Goal: Task Accomplishment & Management: Complete application form

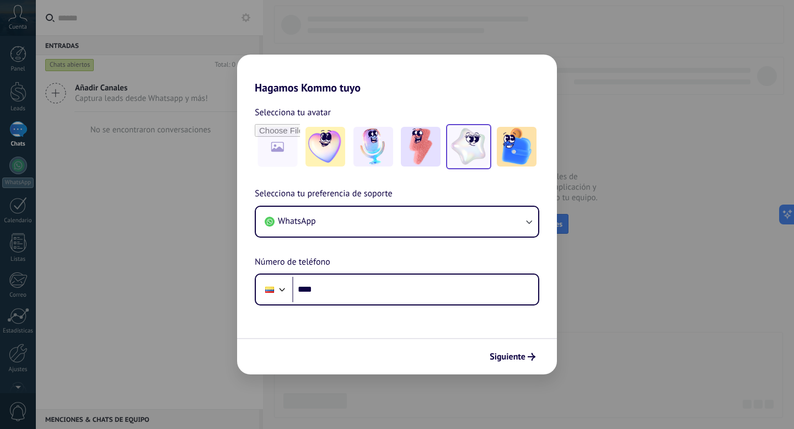
click at [463, 152] on img at bounding box center [469, 147] width 40 height 40
click at [282, 151] on input "file" at bounding box center [277, 146] width 43 height 43
type input "**********"
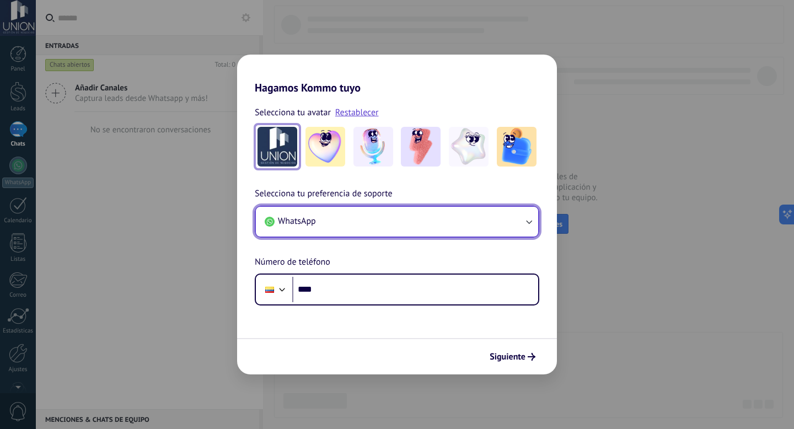
click at [402, 225] on button "WhatsApp" at bounding box center [397, 222] width 282 height 30
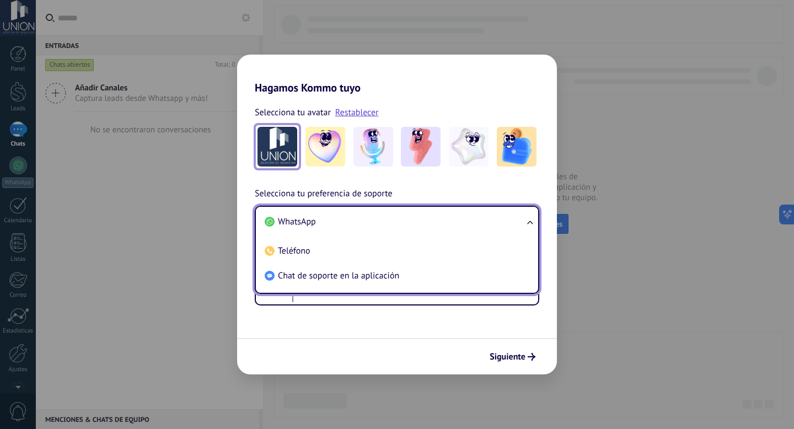
click at [384, 223] on li "WhatsApp" at bounding box center [394, 222] width 269 height 25
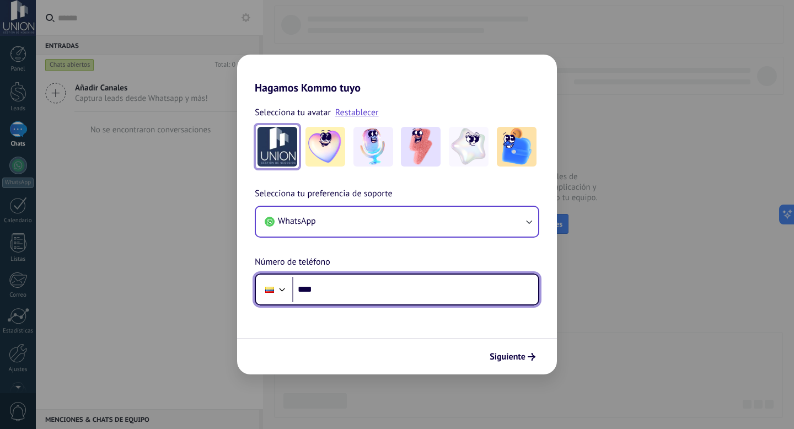
click at [359, 297] on input "****" at bounding box center [415, 289] width 246 height 25
click at [270, 297] on div at bounding box center [269, 289] width 21 height 23
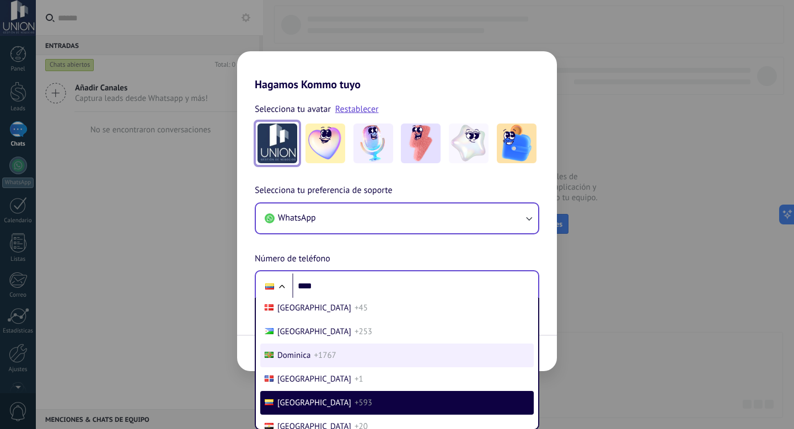
scroll to position [833, 0]
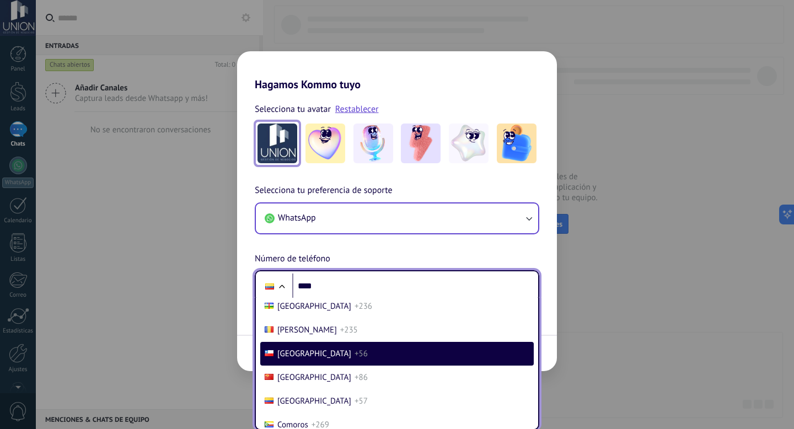
click at [344, 366] on li "Chile +56" at bounding box center [396, 354] width 273 height 24
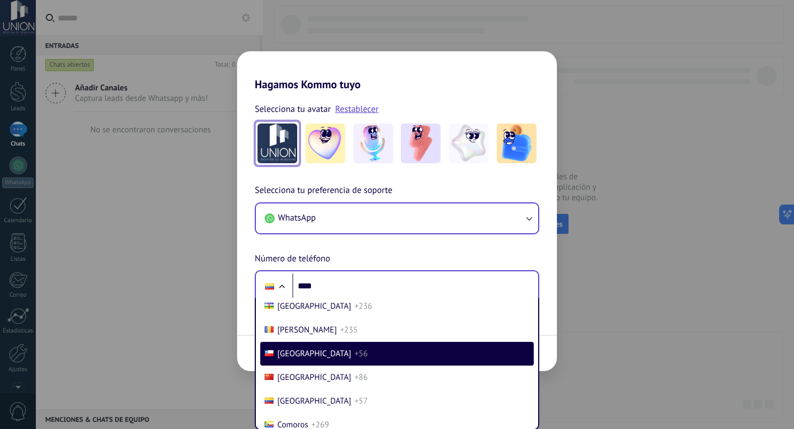
scroll to position [0, 0]
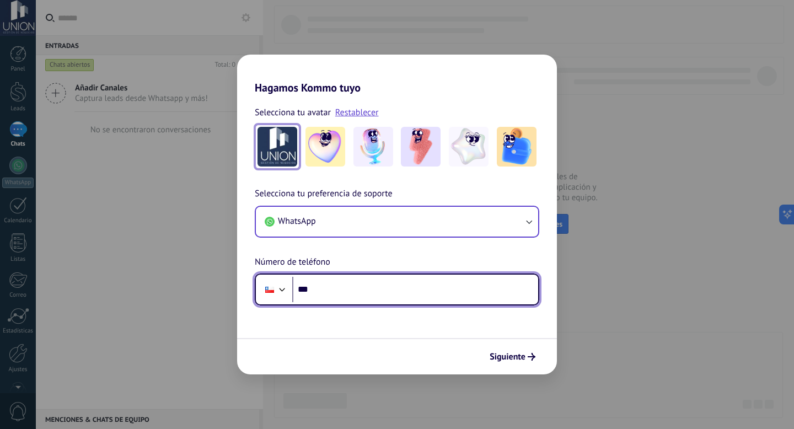
click at [350, 293] on input "****" at bounding box center [415, 289] width 246 height 25
type input "**********"
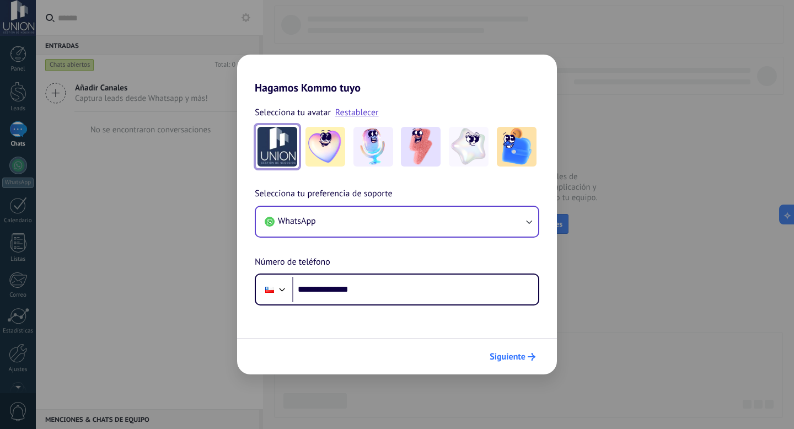
click at [503, 357] on span "Siguiente" at bounding box center [508, 357] width 36 height 8
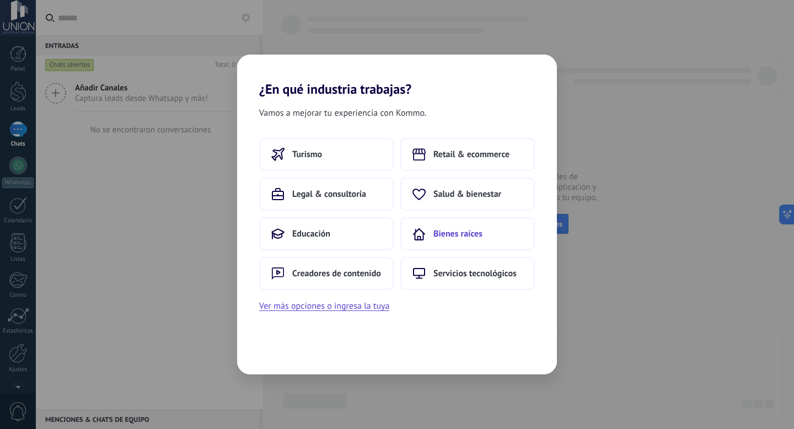
click at [474, 233] on span "Bienes raíces" at bounding box center [457, 233] width 49 height 11
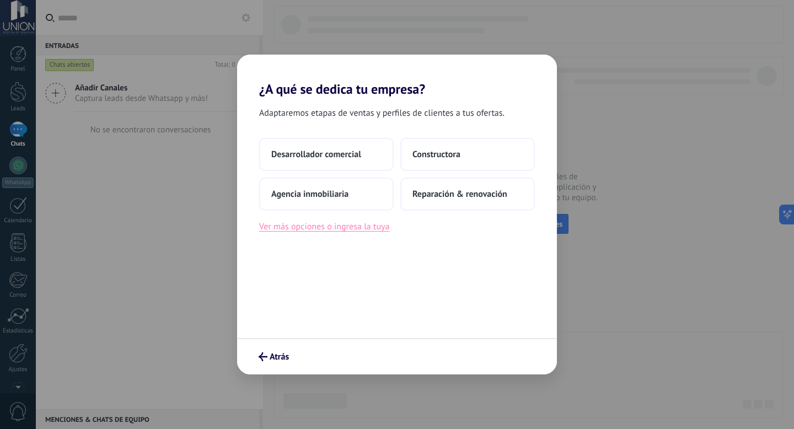
click at [359, 231] on button "Ver más opciones o ingresa la tuya" at bounding box center [324, 226] width 130 height 14
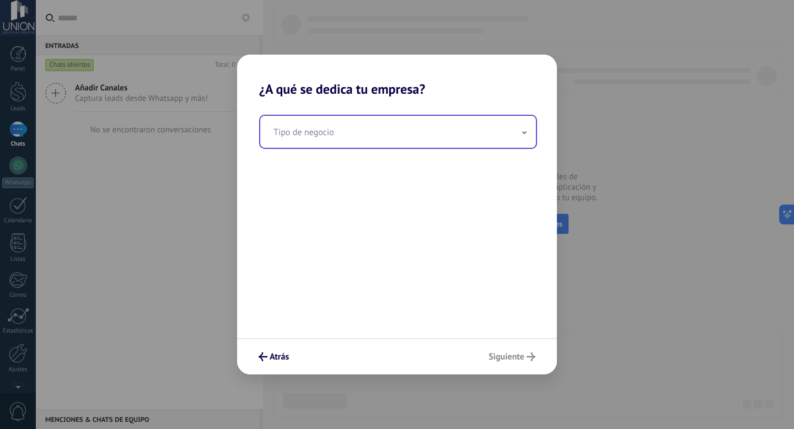
click at [324, 142] on input "text" at bounding box center [398, 132] width 276 height 32
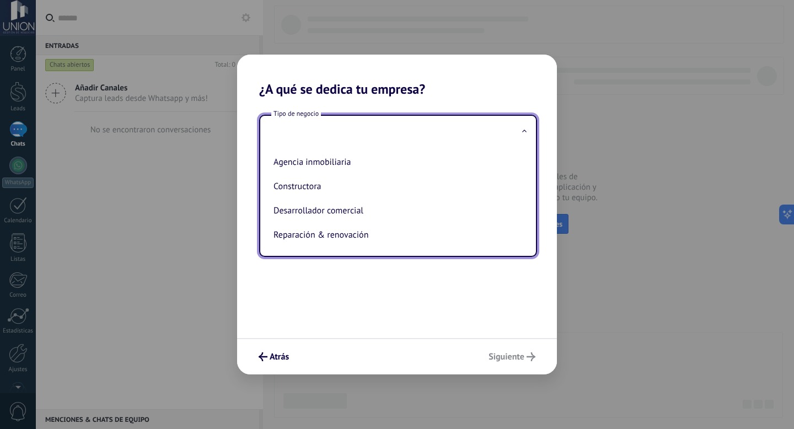
click at [336, 134] on input "text" at bounding box center [398, 132] width 276 height 32
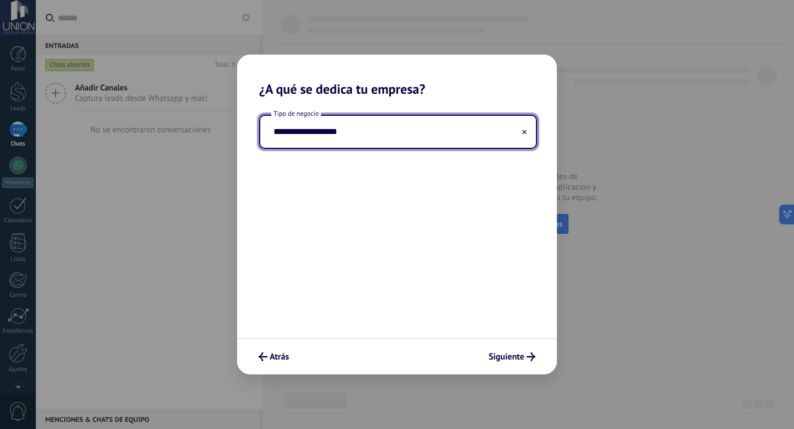
type input "**********"
click at [450, 227] on div "**********" at bounding box center [397, 217] width 320 height 241
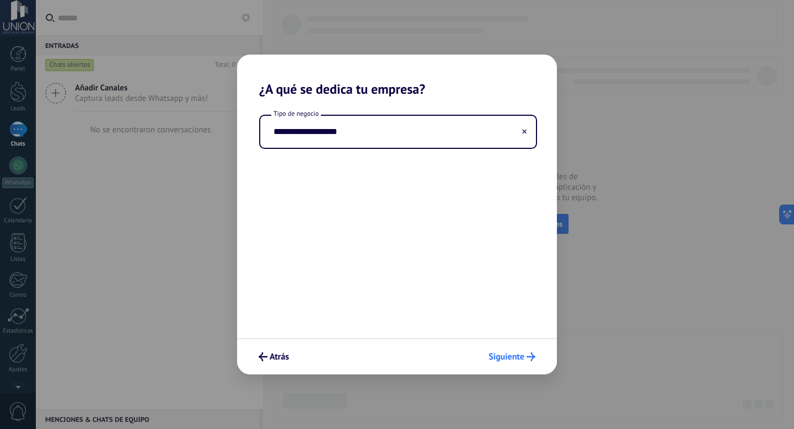
click at [527, 351] on button "Siguiente" at bounding box center [512, 356] width 57 height 19
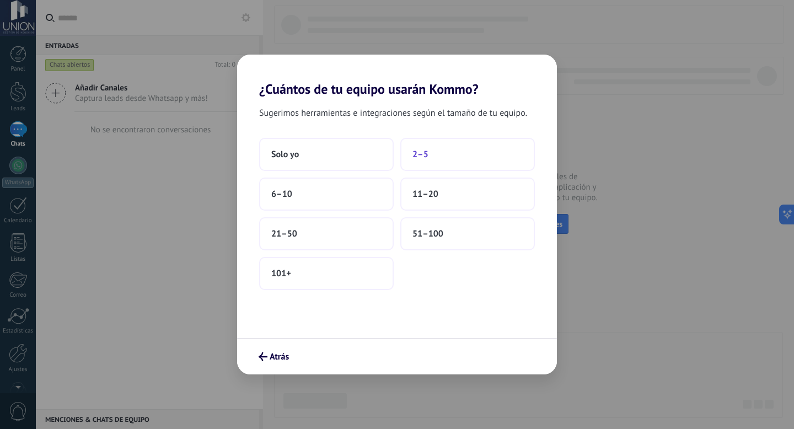
click at [453, 157] on button "2–5" at bounding box center [467, 154] width 135 height 33
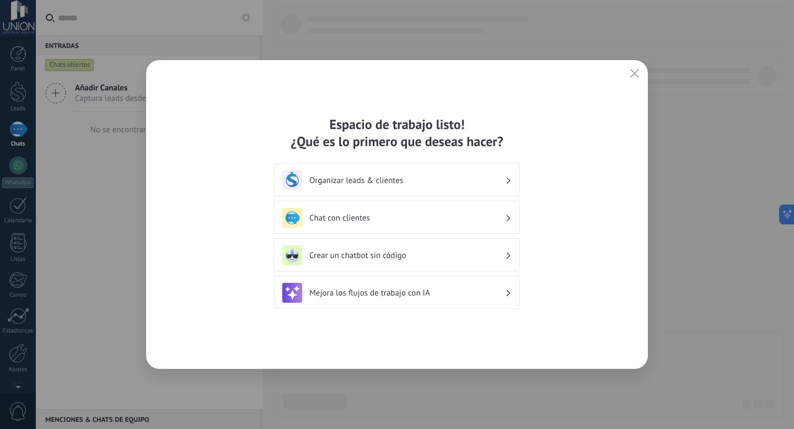
click at [420, 181] on h3 "Organizar leads & clientes" at bounding box center [407, 180] width 196 height 10
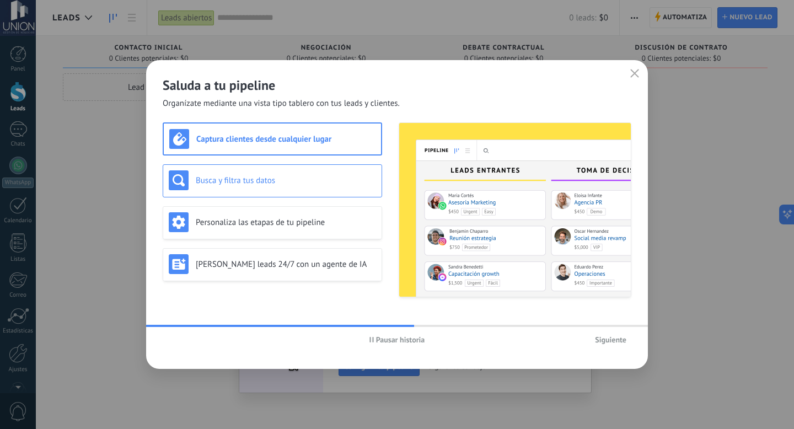
click at [342, 179] on h3 "Busca y filtra tus datos" at bounding box center [286, 180] width 180 height 10
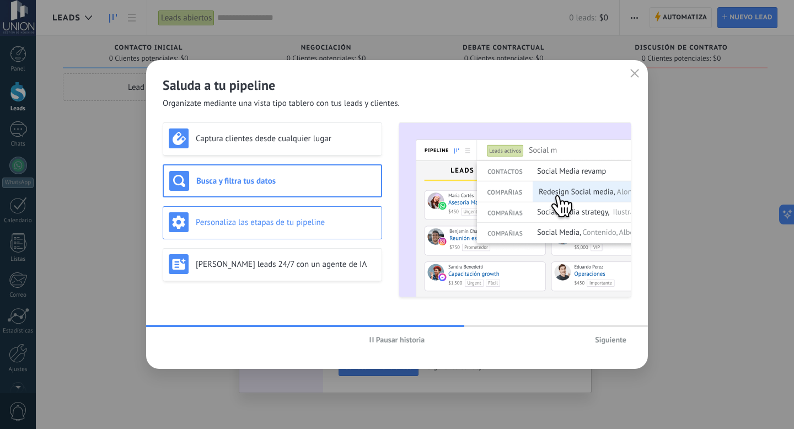
click at [334, 216] on div "Personaliza las etapas de tu pipeline" at bounding box center [272, 222] width 207 height 20
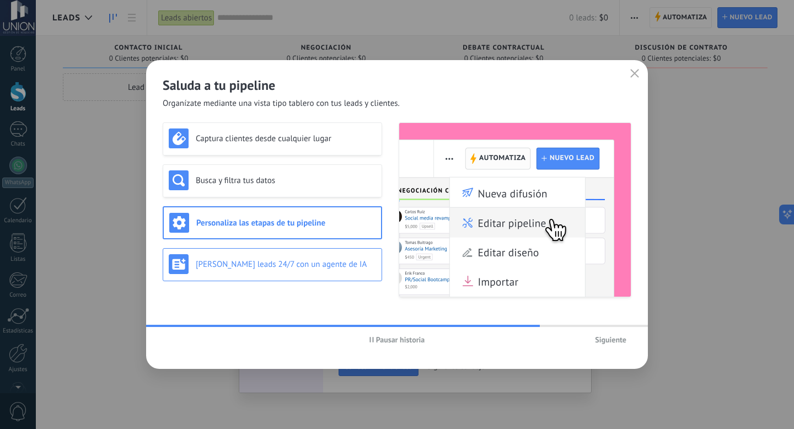
click at [325, 268] on h3 "[PERSON_NAME] leads 24/7 con un agente de IA" at bounding box center [286, 264] width 180 height 10
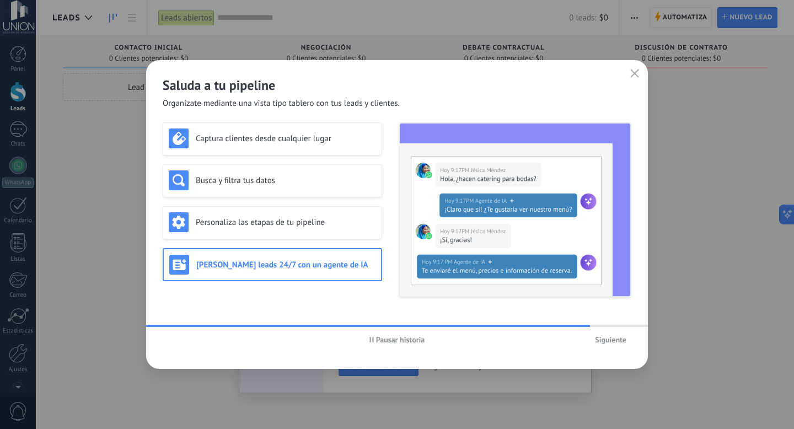
click at [615, 343] on span "Siguiente" at bounding box center [610, 340] width 31 height 8
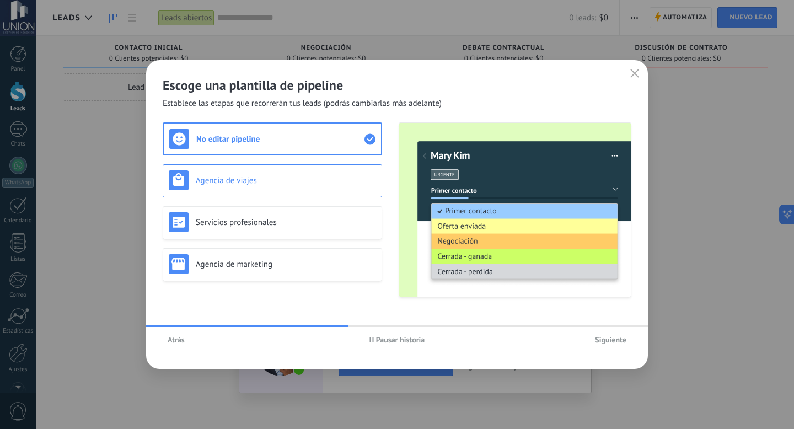
click at [324, 184] on h3 "Agencia de viajes" at bounding box center [286, 180] width 180 height 10
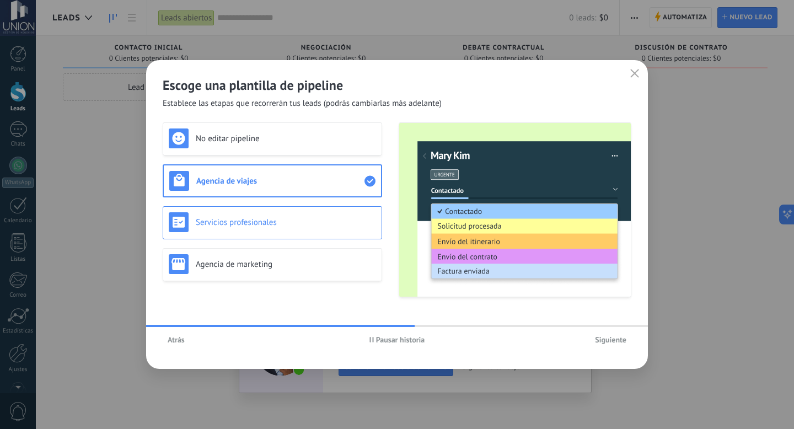
click at [323, 223] on h3 "Servicios profesionales" at bounding box center [286, 222] width 180 height 10
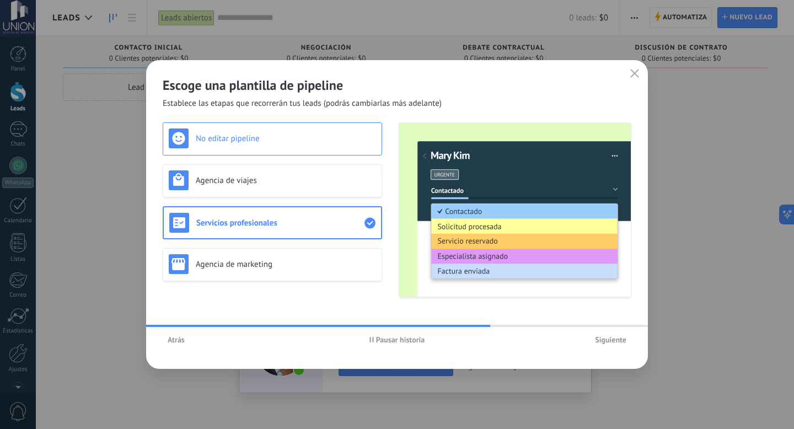
click at [323, 134] on h3 "No editar pipeline" at bounding box center [286, 138] width 180 height 10
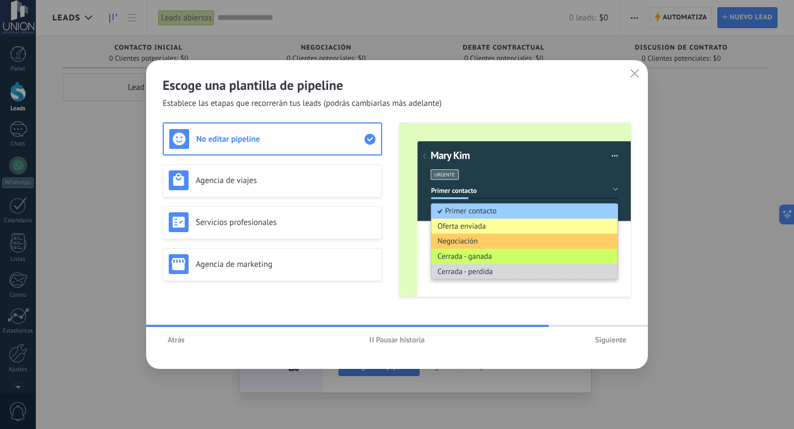
click at [318, 139] on h3 "No editar pipeline" at bounding box center [280, 139] width 168 height 10
click at [312, 181] on h3 "Agencia de viajes" at bounding box center [286, 180] width 180 height 10
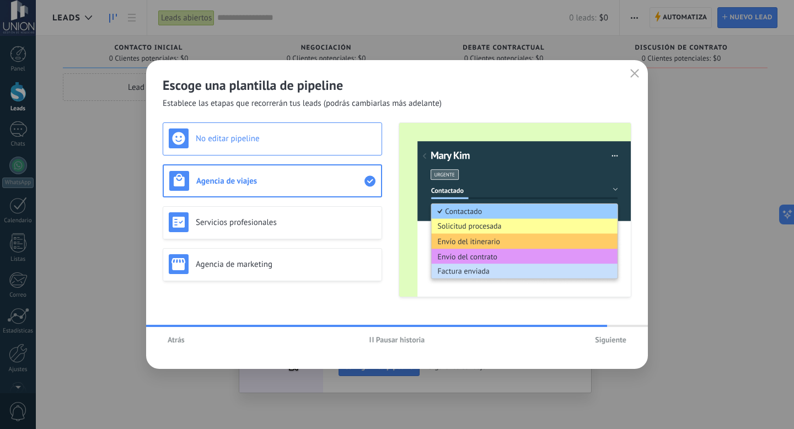
click at [311, 136] on h3 "No editar pipeline" at bounding box center [286, 138] width 180 height 10
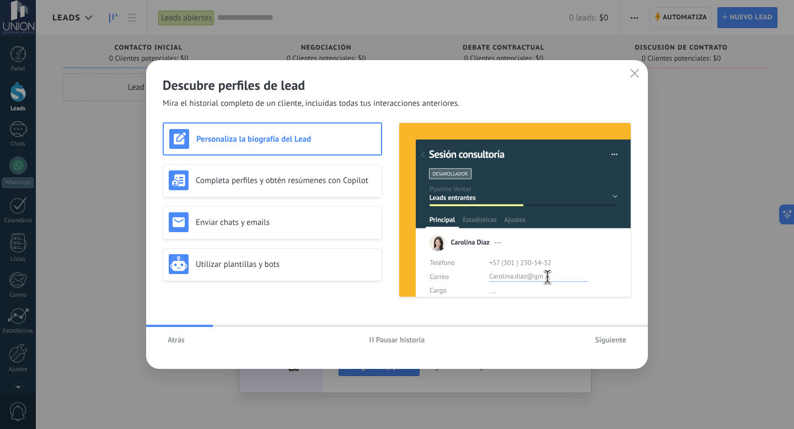
click at [186, 340] on button "Atrás" at bounding box center [176, 339] width 27 height 17
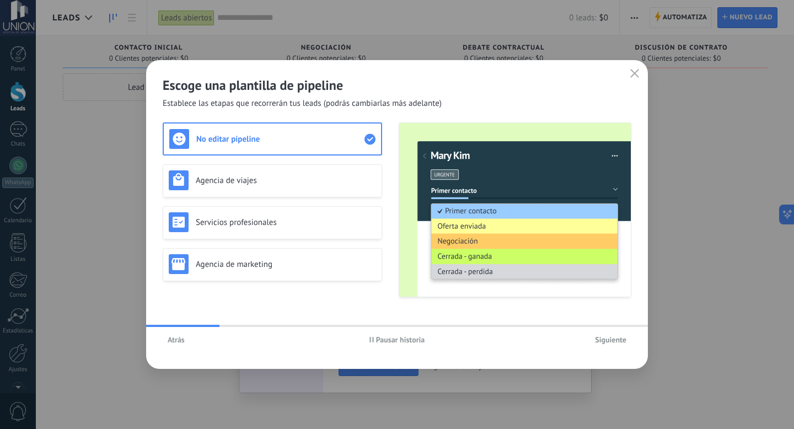
click at [608, 342] on span "Siguiente" at bounding box center [610, 340] width 31 height 8
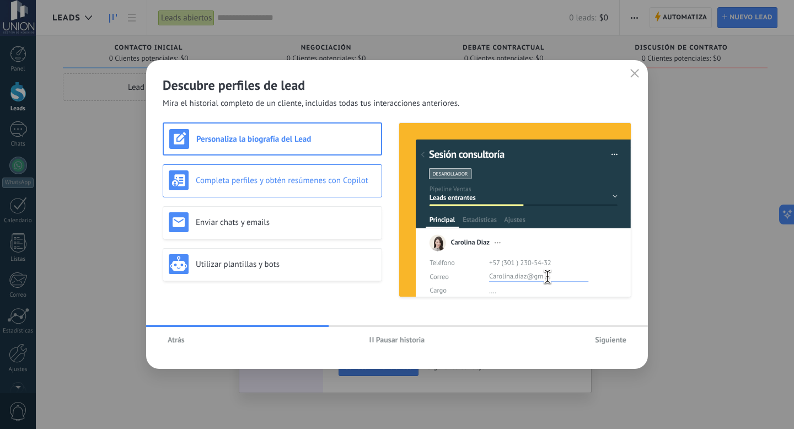
click at [311, 189] on div "Completa perfiles y obtén resúmenes con Copilot" at bounding box center [272, 180] width 207 height 20
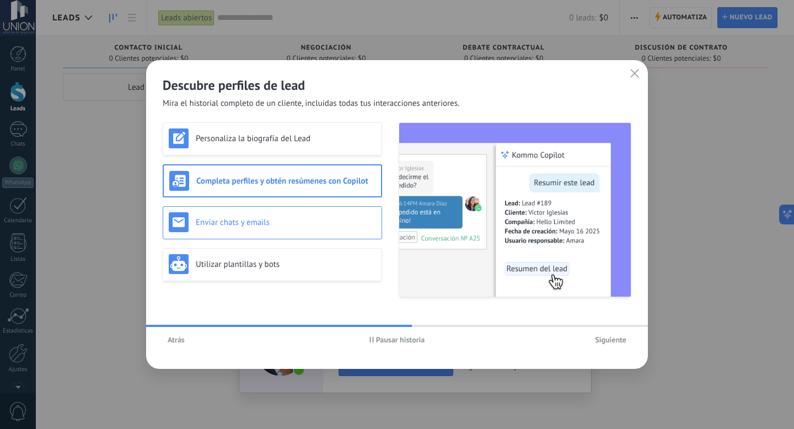
click at [262, 230] on div "Enviar chats y emails" at bounding box center [272, 222] width 207 height 20
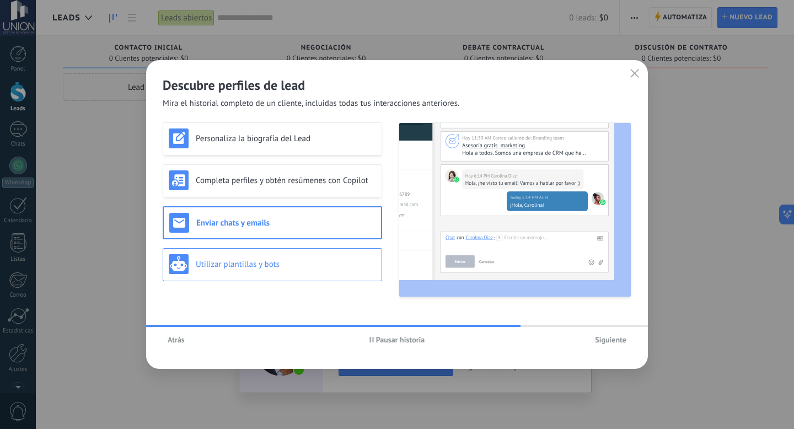
click at [292, 277] on div "Utilizar plantillas y bots" at bounding box center [272, 264] width 219 height 33
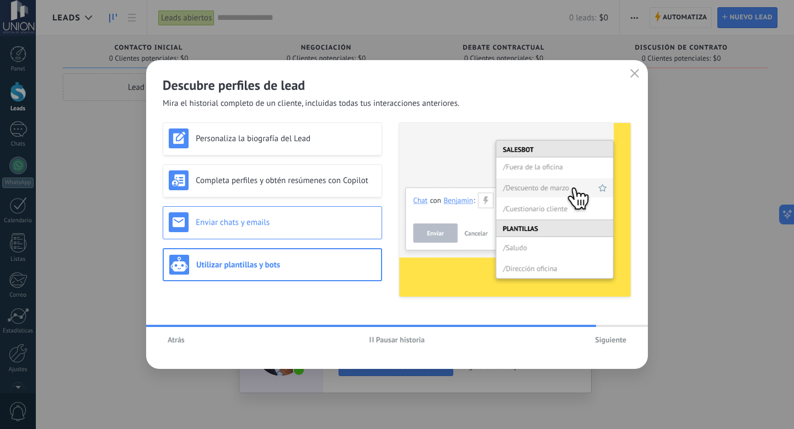
click at [291, 230] on div "Enviar chats y emails" at bounding box center [272, 222] width 207 height 20
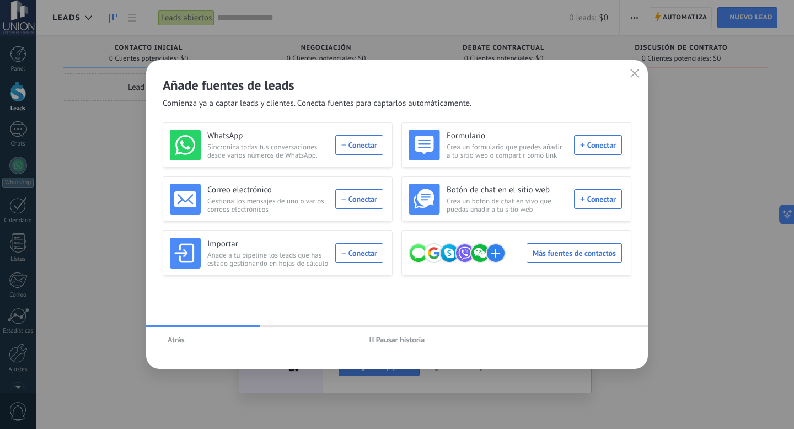
click at [364, 145] on div "WhatsApp Sincroniza todas tus conversaciones desde varios números de WhatsApp. …" at bounding box center [276, 145] width 213 height 31
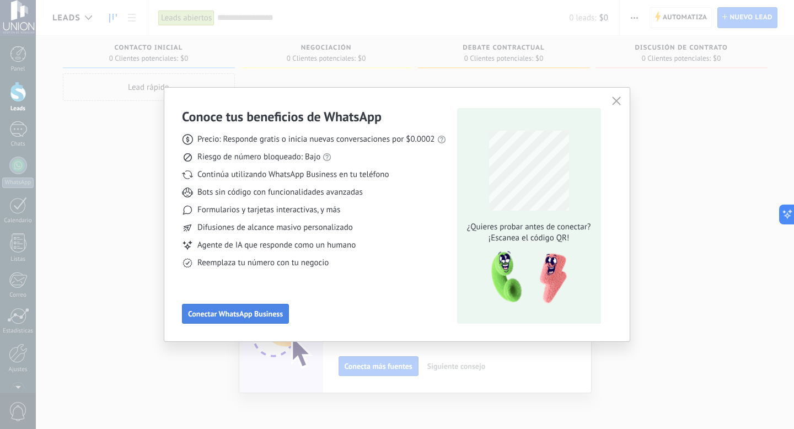
click at [262, 317] on span "Conectar WhatsApp Business" at bounding box center [235, 314] width 95 height 8
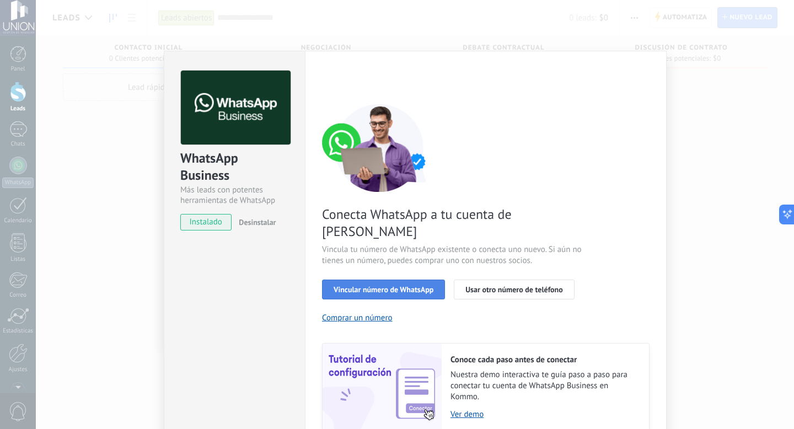
click at [387, 286] on span "Vincular número de WhatsApp" at bounding box center [384, 290] width 100 height 8
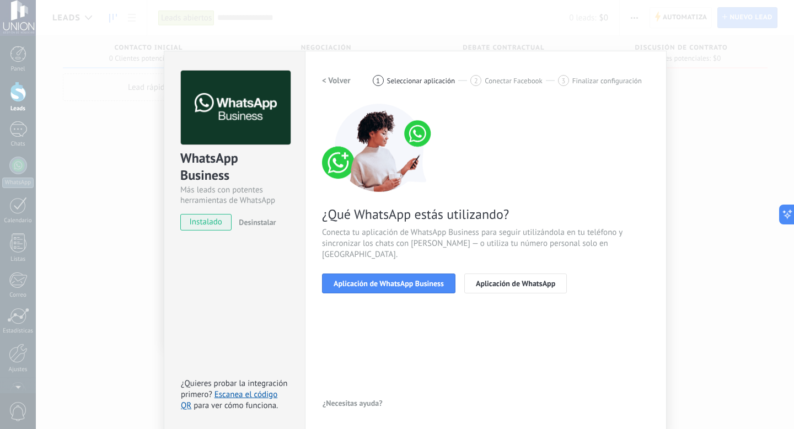
click at [387, 280] on span "Aplicación de WhatsApp Business" at bounding box center [389, 284] width 110 height 8
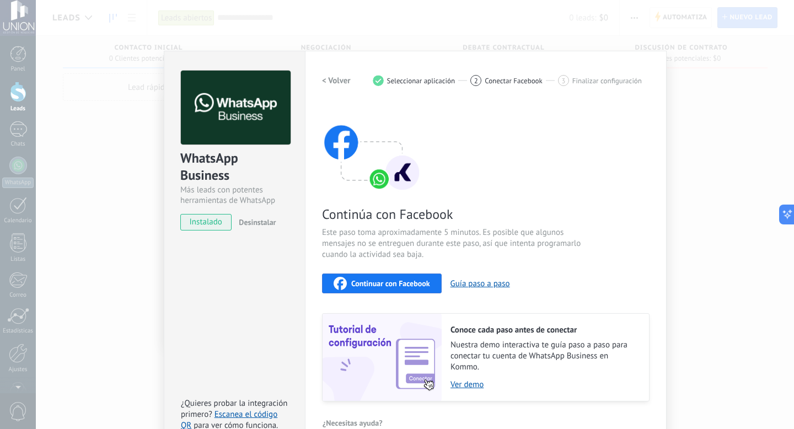
scroll to position [22, 0]
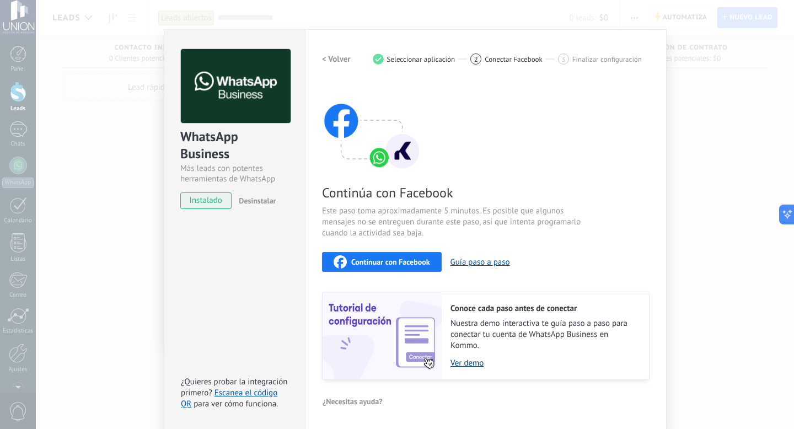
click at [466, 363] on link "Ver demo" at bounding box center [543, 363] width 187 height 10
click at [415, 262] on span "Continuar con Facebook" at bounding box center [390, 262] width 79 height 8
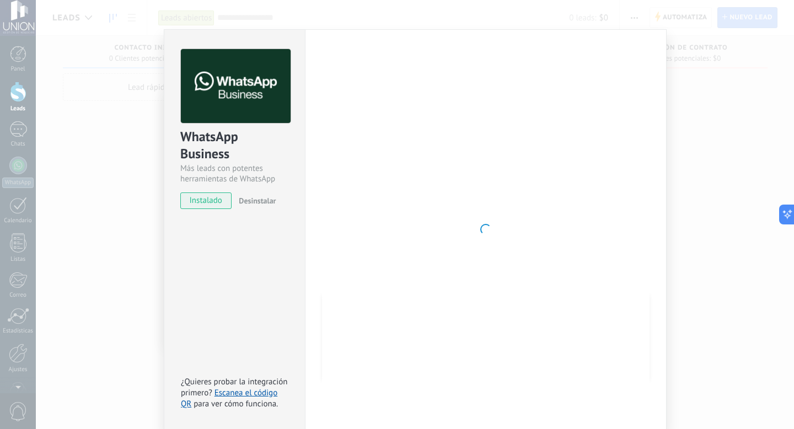
click at [138, 174] on div "WhatsApp Business Más leads con potentes herramientas de WhatsApp instalado Des…" at bounding box center [415, 214] width 758 height 429
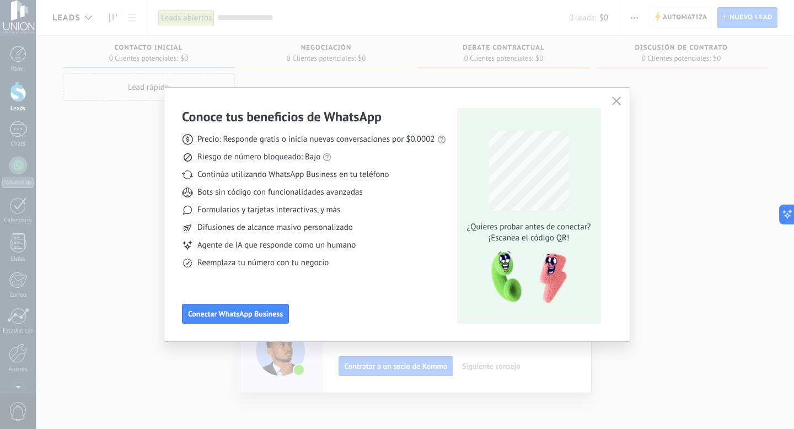
click at [619, 104] on use "button" at bounding box center [616, 100] width 8 height 8
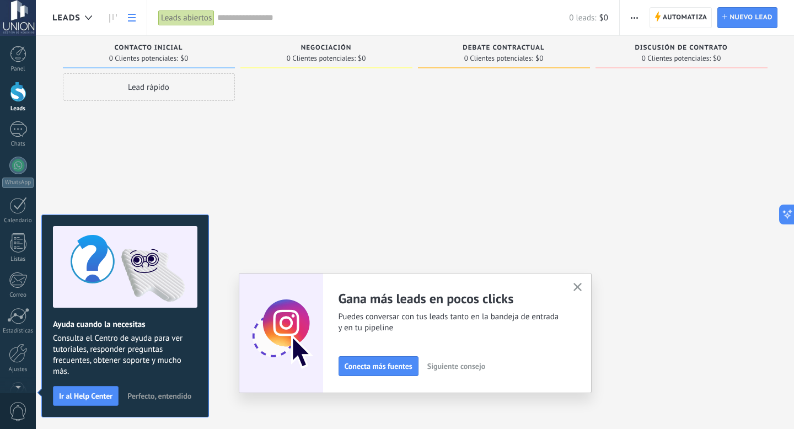
click at [130, 18] on use at bounding box center [132, 18] width 8 height 8
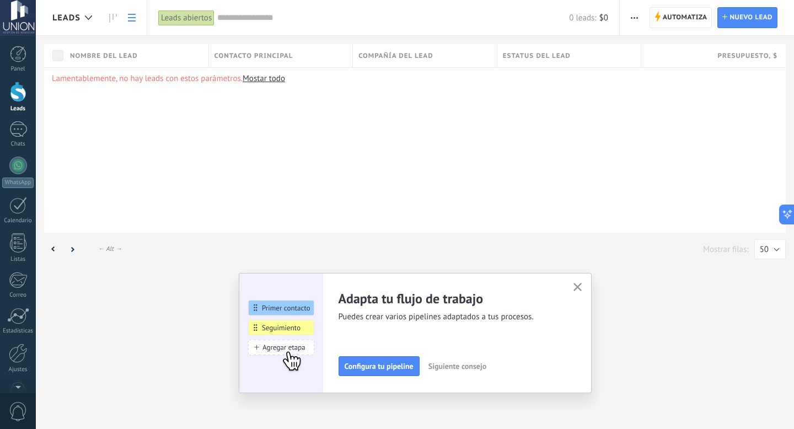
click at [579, 289] on use "button" at bounding box center [577, 287] width 8 height 8
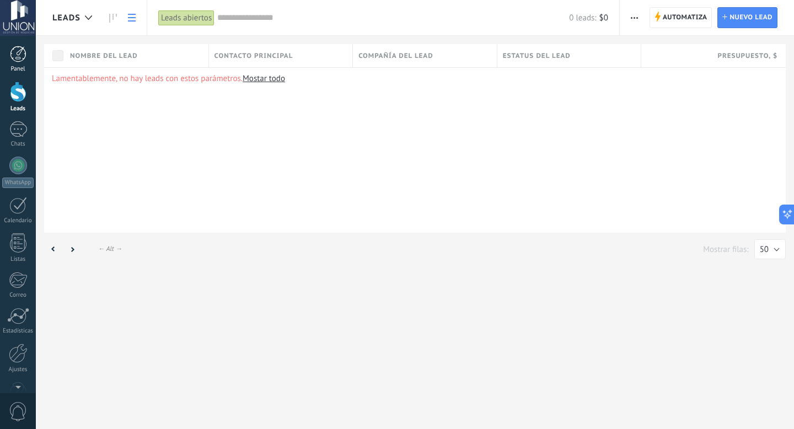
click at [20, 52] on div at bounding box center [18, 54] width 17 height 17
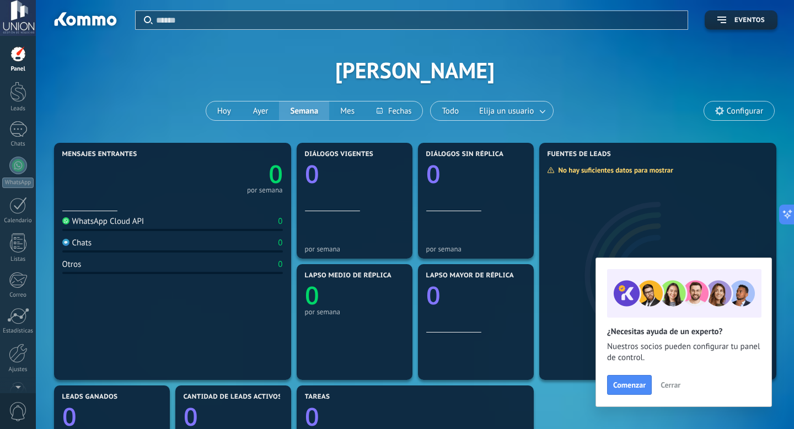
click at [466, 79] on div "Aplicar Eventos Amaia Juanchuto [PERSON_NAME] Semana Mes Todo Elija un usuario …" at bounding box center [414, 70] width 725 height 140
click at [735, 113] on span "Configurar" at bounding box center [745, 110] width 36 height 9
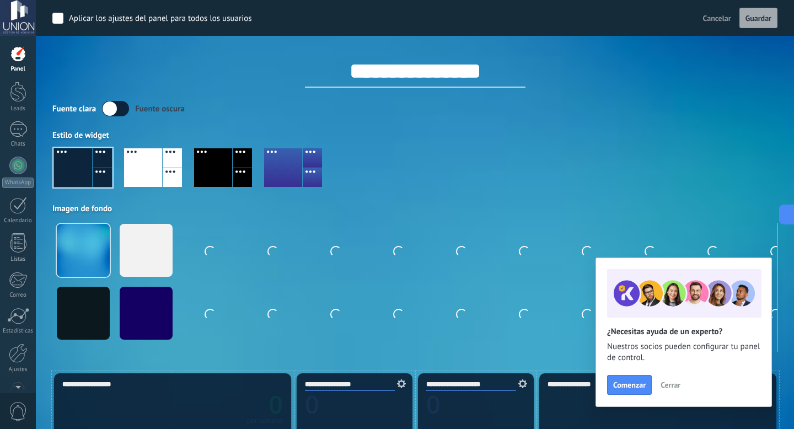
click at [297, 168] on div at bounding box center [283, 167] width 38 height 39
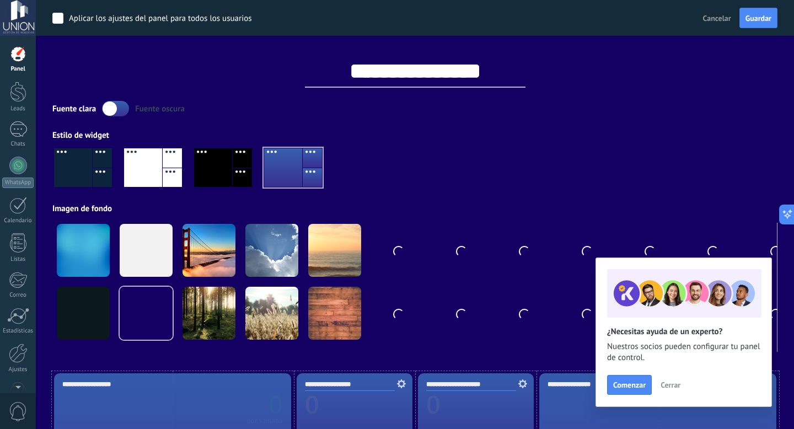
click at [233, 169] on div at bounding box center [242, 177] width 19 height 19
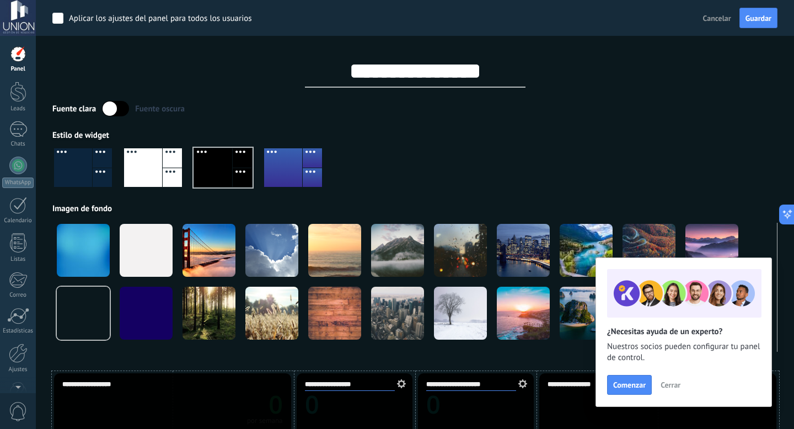
click at [94, 168] on div at bounding box center [102, 177] width 19 height 19
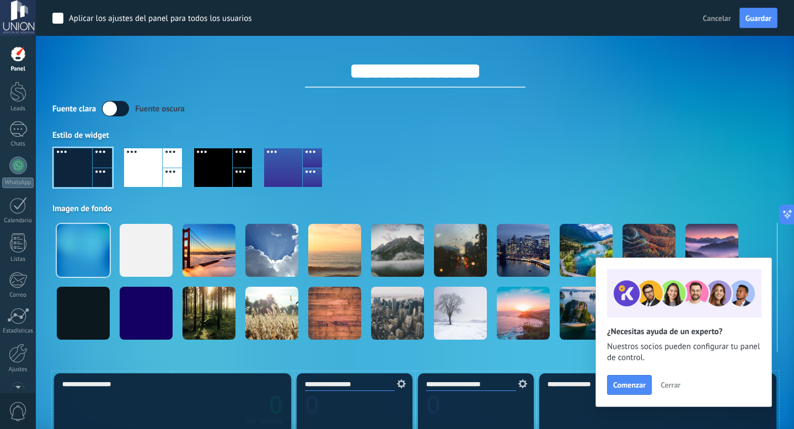
click at [219, 169] on div at bounding box center [213, 167] width 38 height 39
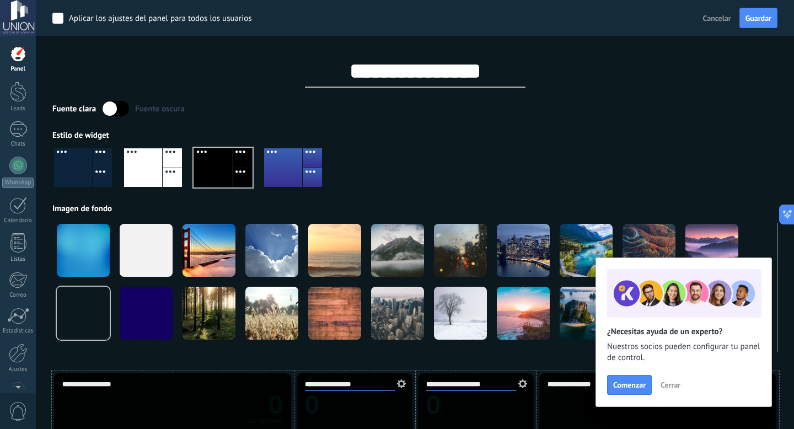
click at [275, 171] on div at bounding box center [283, 167] width 38 height 39
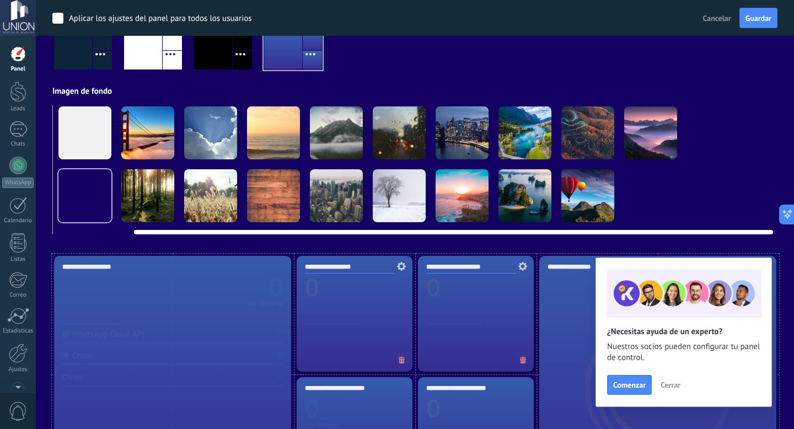
scroll to position [0, 88]
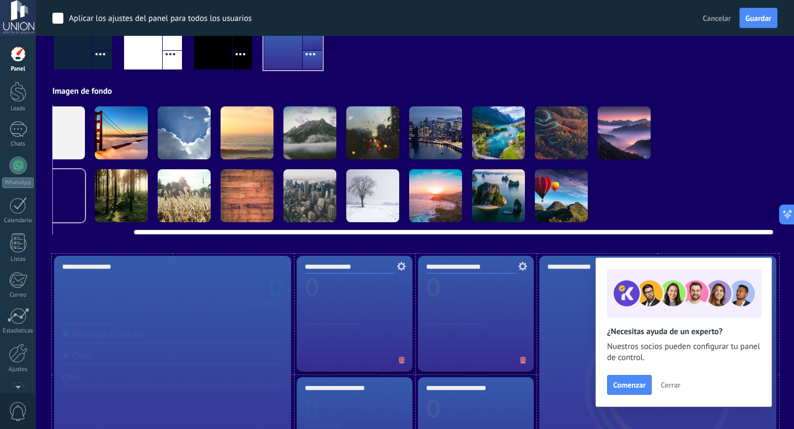
click at [732, 148] on video at bounding box center [749, 132] width 53 height 53
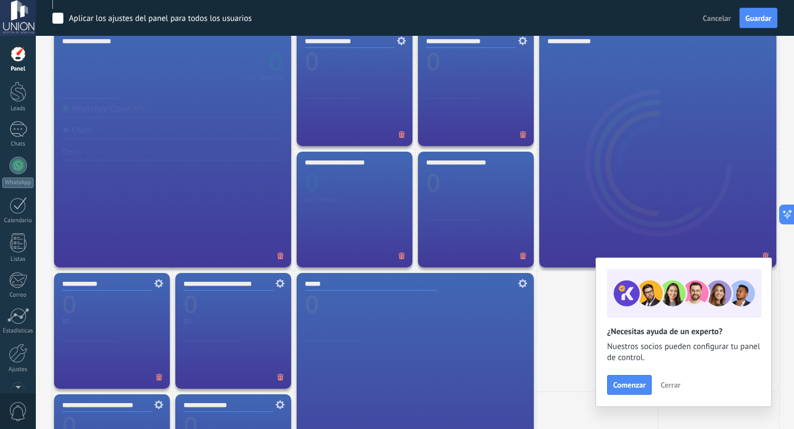
scroll to position [357, 0]
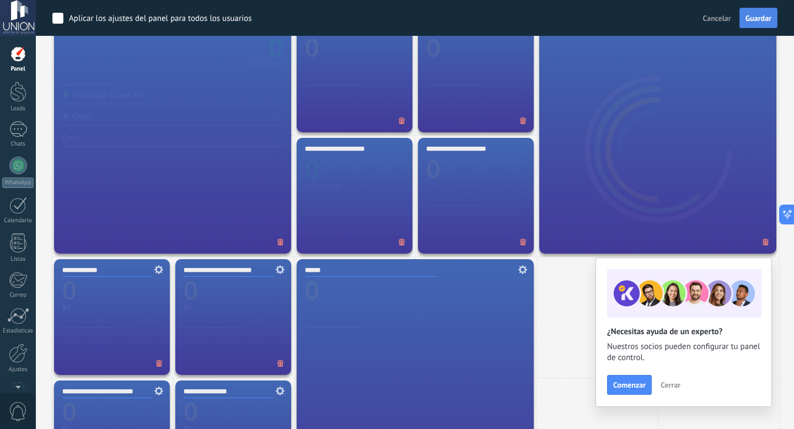
click at [752, 20] on span "Guardar" at bounding box center [758, 18] width 26 height 8
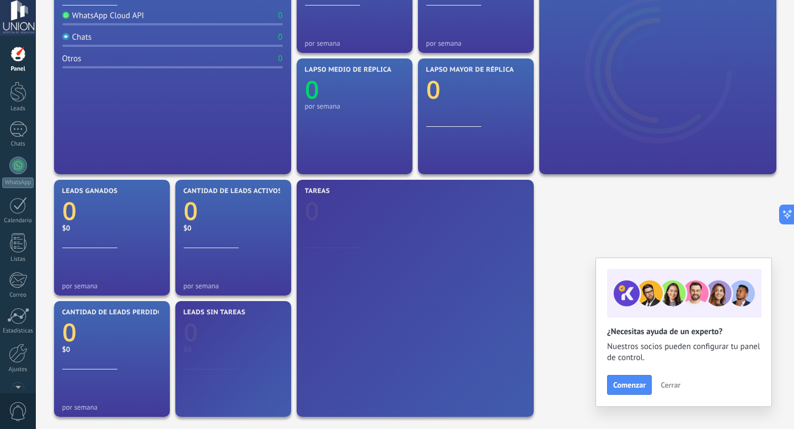
scroll to position [0, 0]
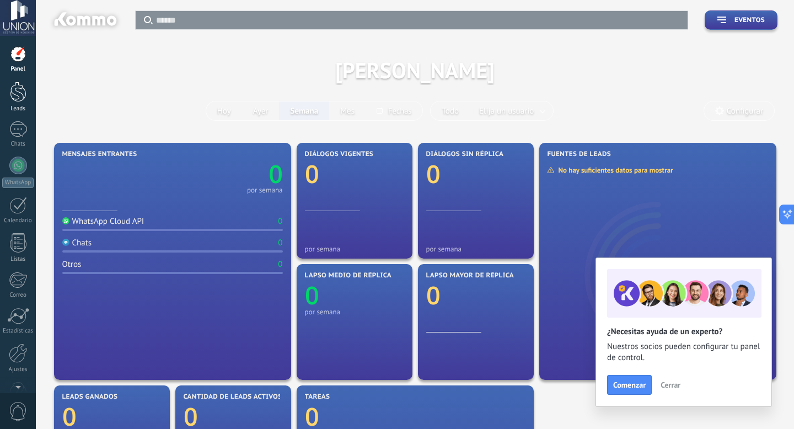
click at [19, 105] on link "Leads" at bounding box center [18, 97] width 36 height 31
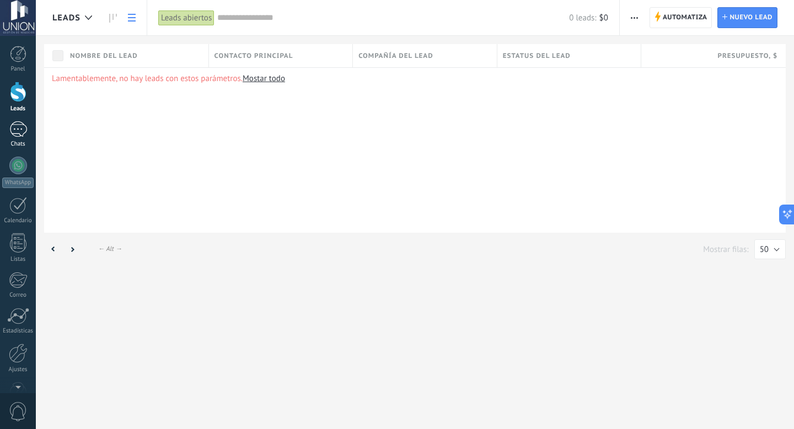
click at [18, 131] on div at bounding box center [18, 129] width 18 height 16
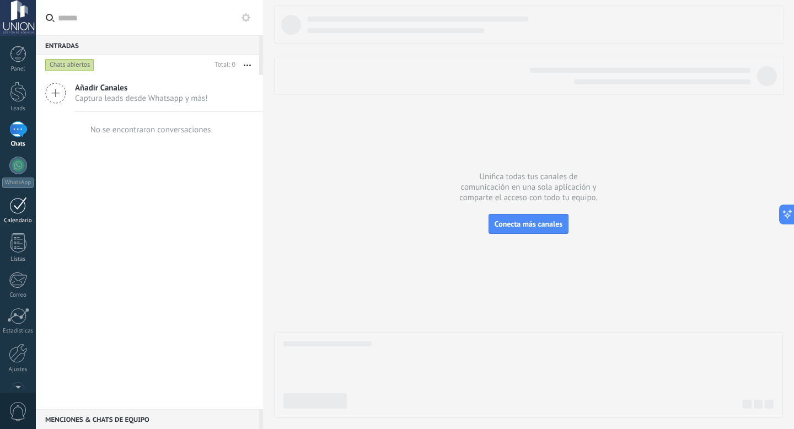
click at [17, 214] on link "Calendario" at bounding box center [18, 211] width 36 height 28
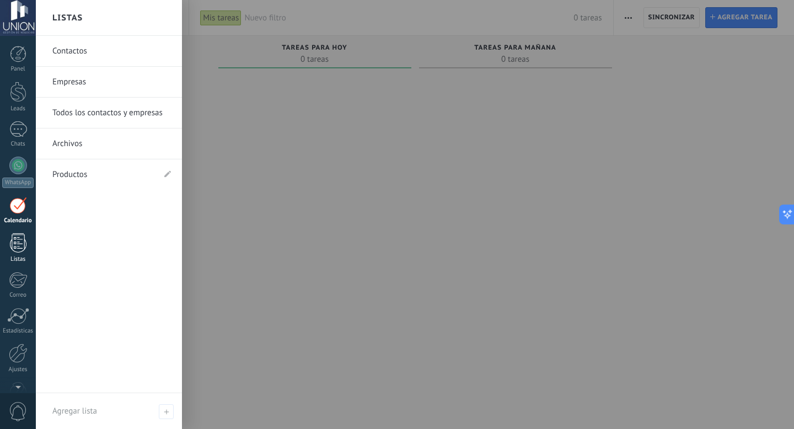
click at [17, 252] on div at bounding box center [18, 242] width 17 height 19
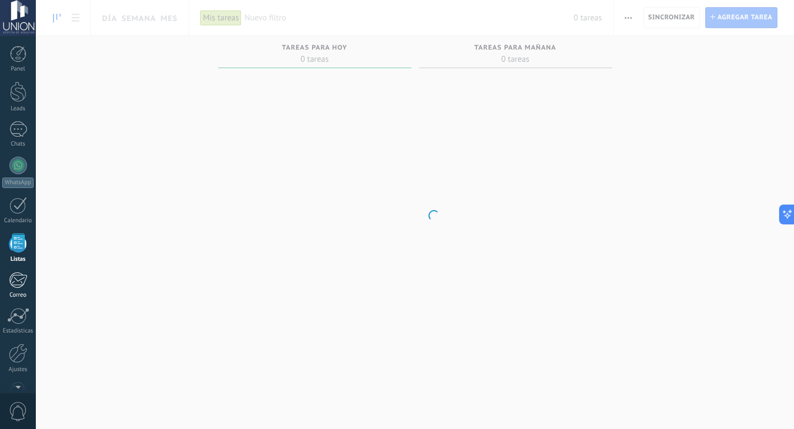
click at [17, 291] on link "Correo" at bounding box center [18, 285] width 36 height 27
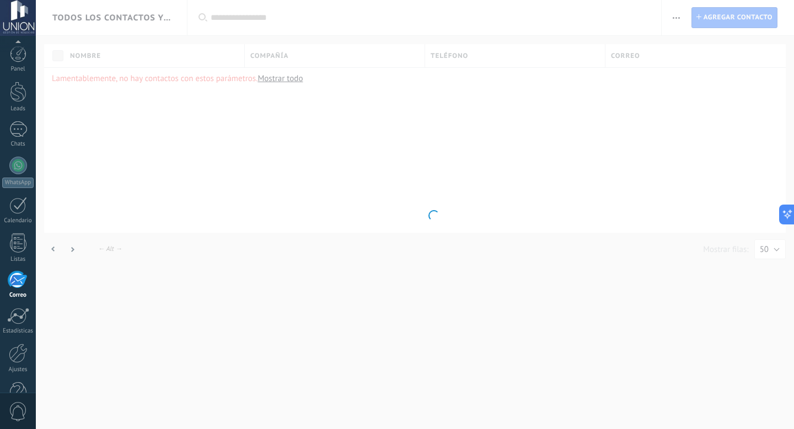
scroll to position [30, 0]
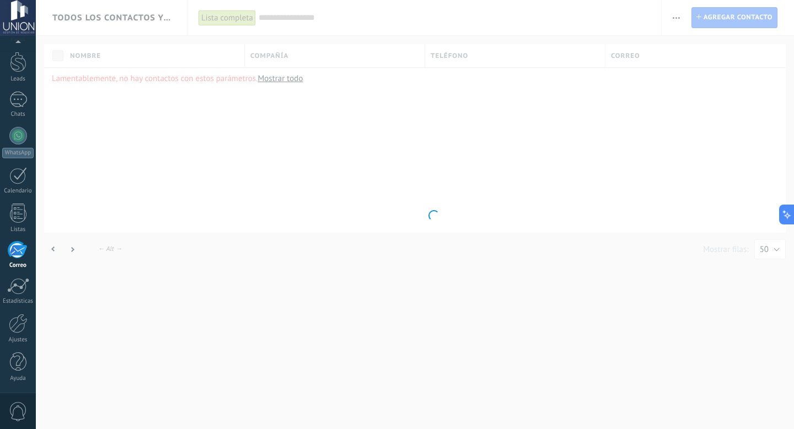
click at [17, 291] on div at bounding box center [18, 286] width 22 height 17
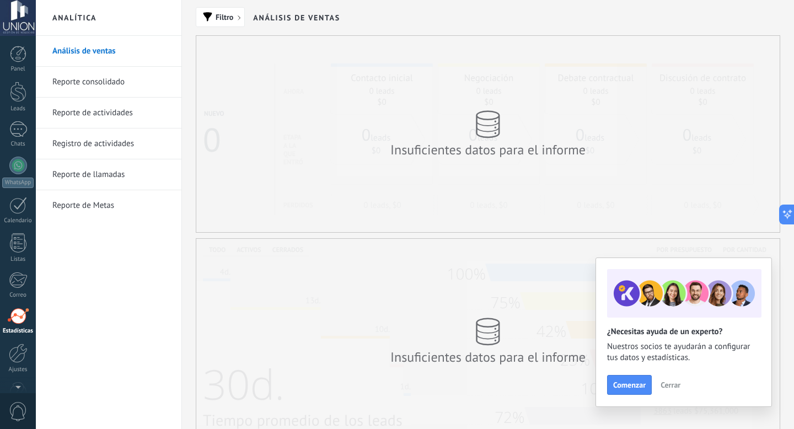
scroll to position [30, 0]
